Goal: Navigation & Orientation: Find specific page/section

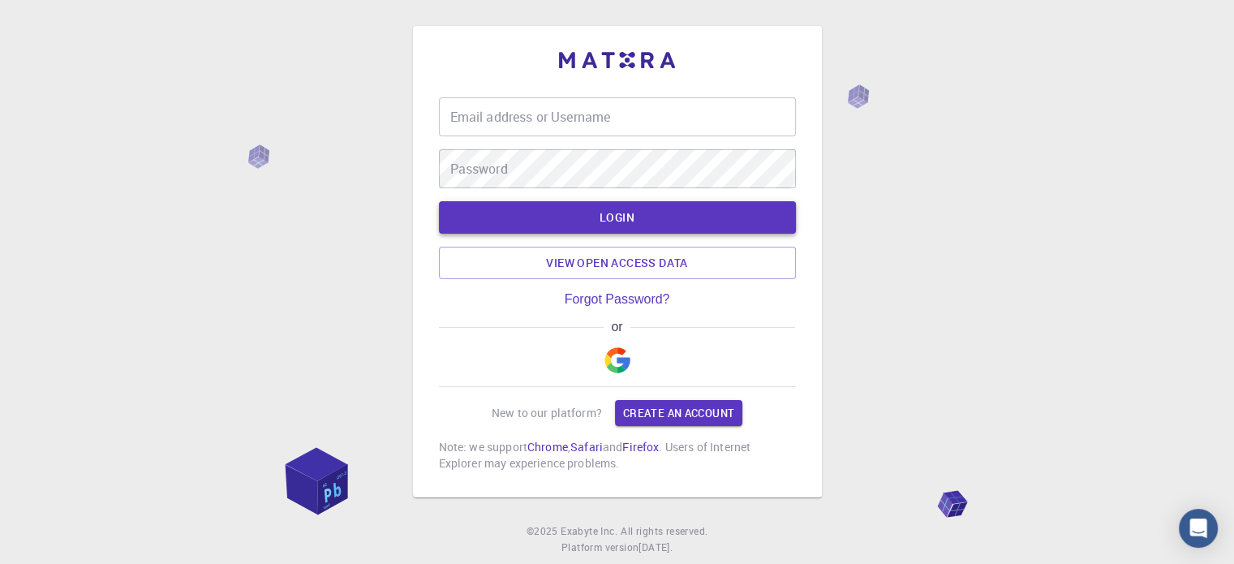
type input "[EMAIL_ADDRESS][DOMAIN_NAME]"
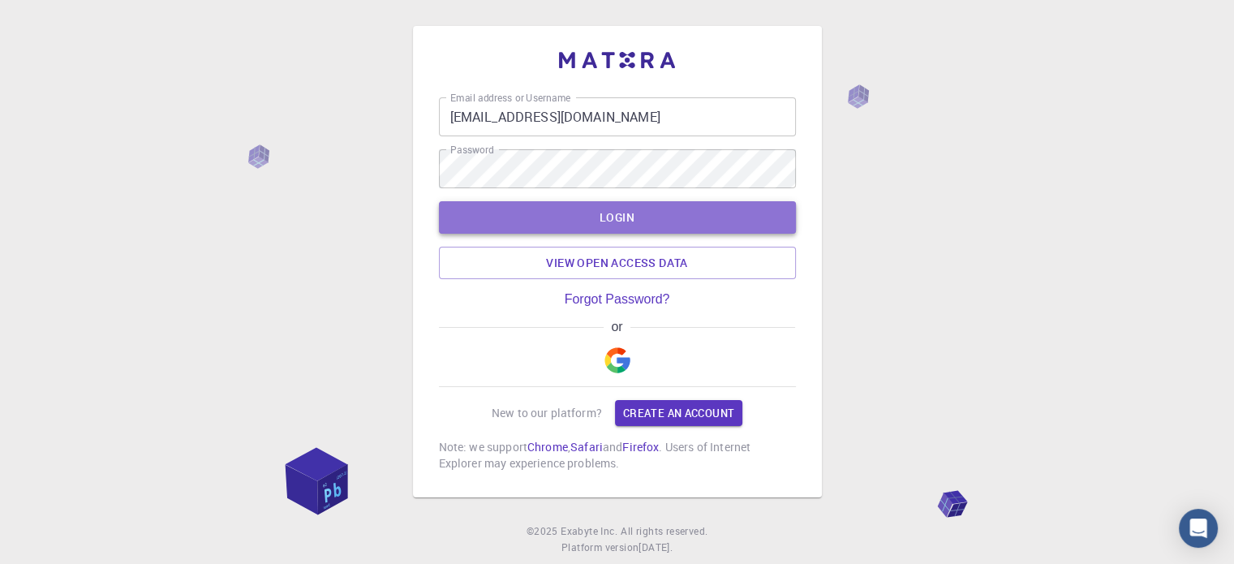
click at [636, 217] on button "LOGIN" at bounding box center [617, 217] width 357 height 32
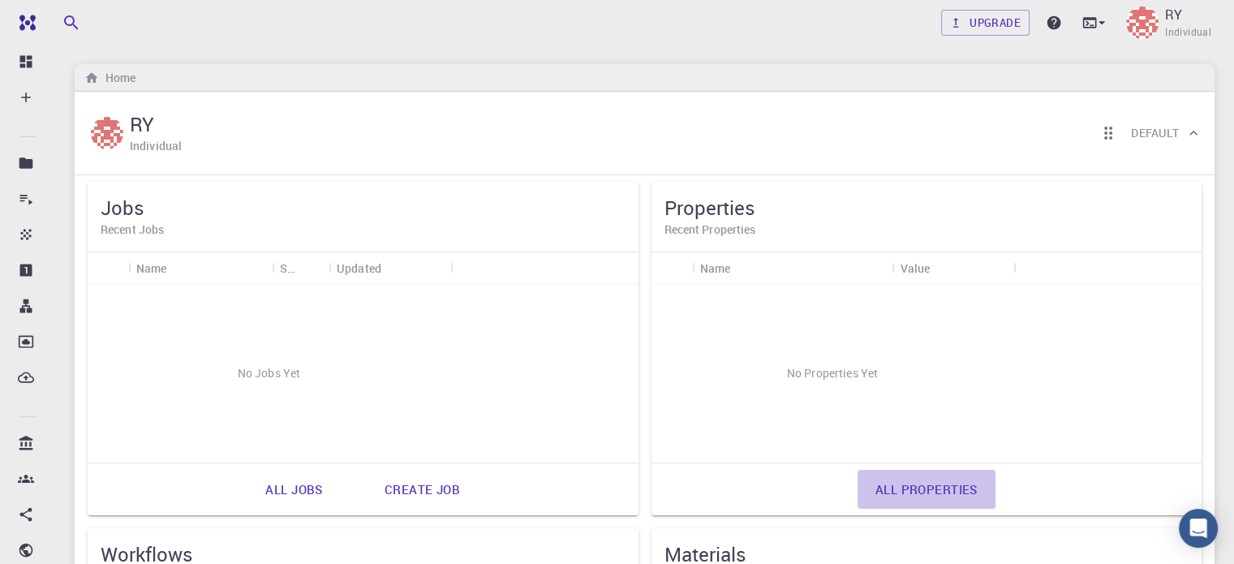
click at [857, 488] on link "All properties" at bounding box center [926, 489] width 138 height 39
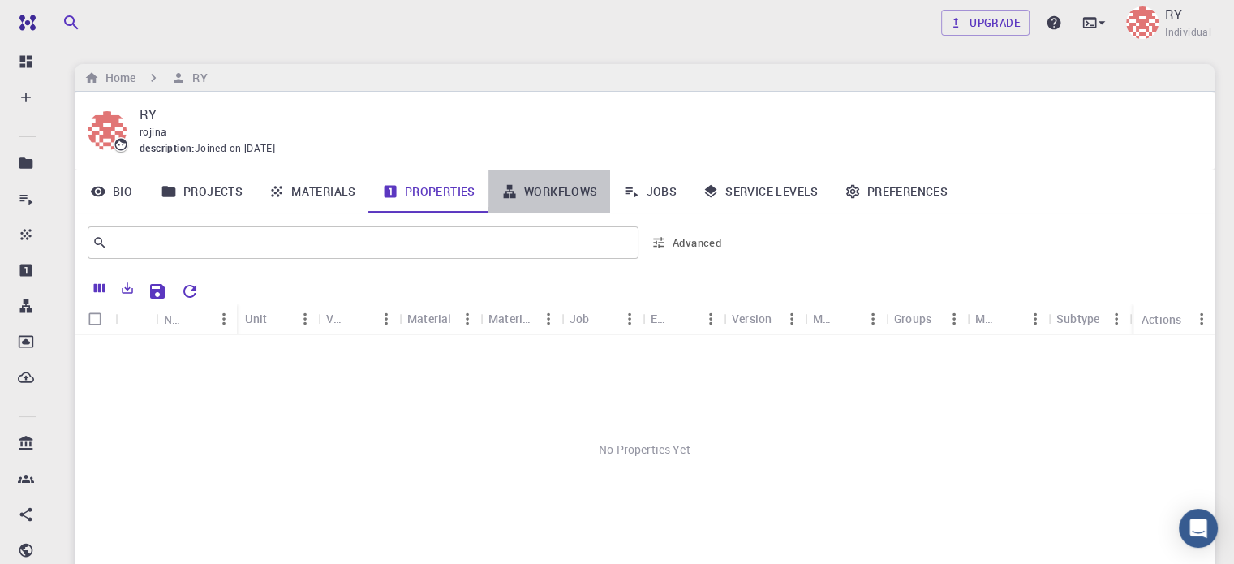
click at [548, 193] on link "Workflows" at bounding box center [549, 191] width 122 height 42
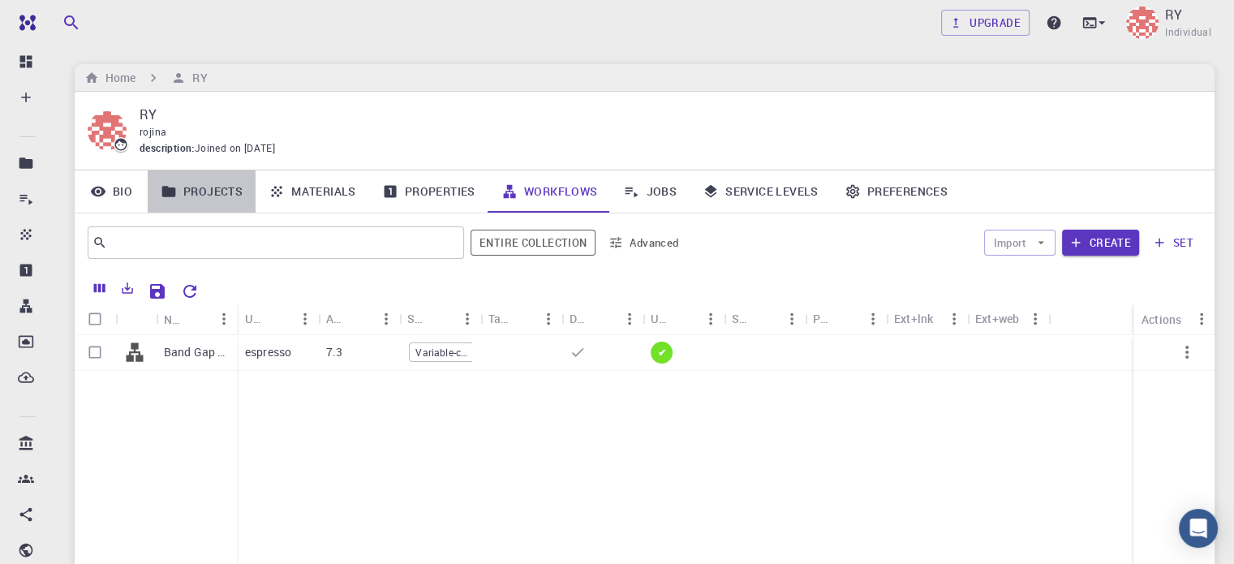
click at [217, 194] on link "Projects" at bounding box center [202, 191] width 108 height 42
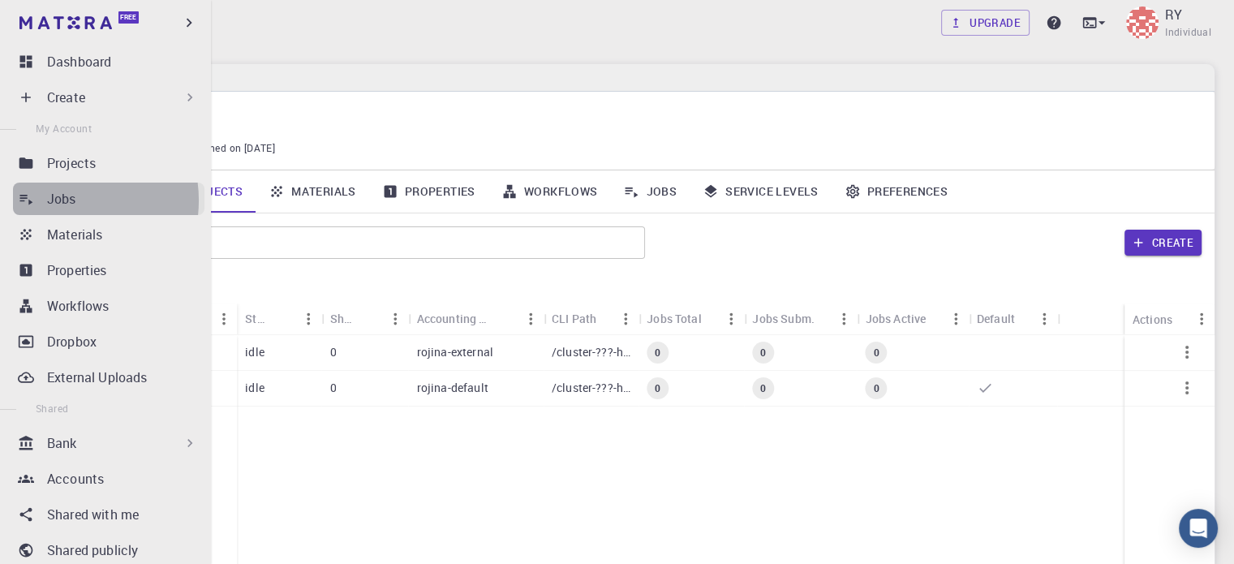
click at [63, 200] on p "Jobs" at bounding box center [61, 198] width 29 height 19
